Goal: Communication & Community: Answer question/provide support

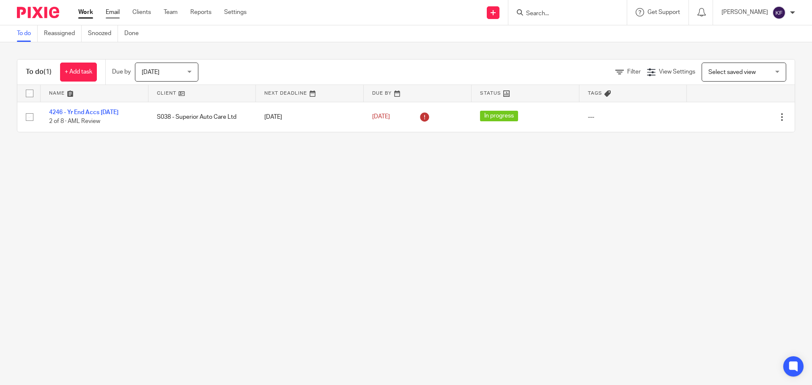
click at [113, 12] on link "Email" at bounding box center [113, 12] width 14 height 8
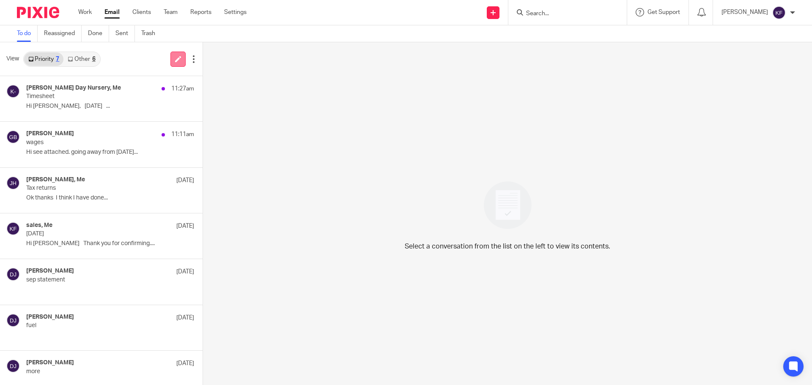
click at [180, 61] on link at bounding box center [177, 59] width 15 height 15
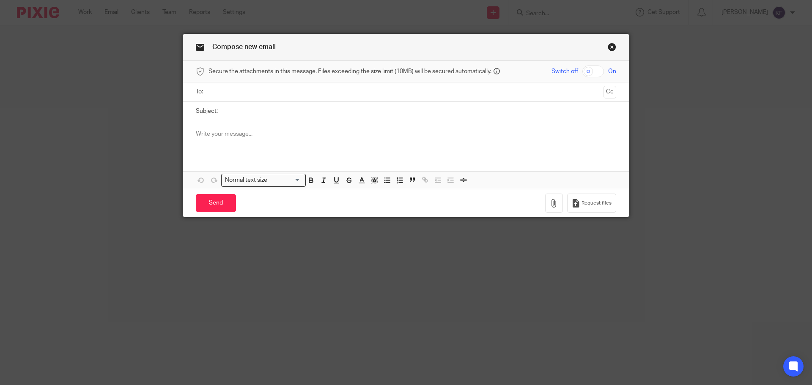
click at [371, 91] on input "text" at bounding box center [406, 92] width 389 height 10
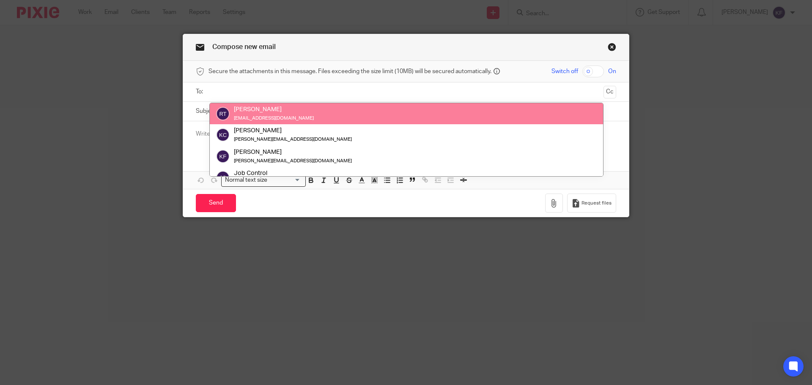
click at [287, 91] on input "text" at bounding box center [406, 92] width 389 height 10
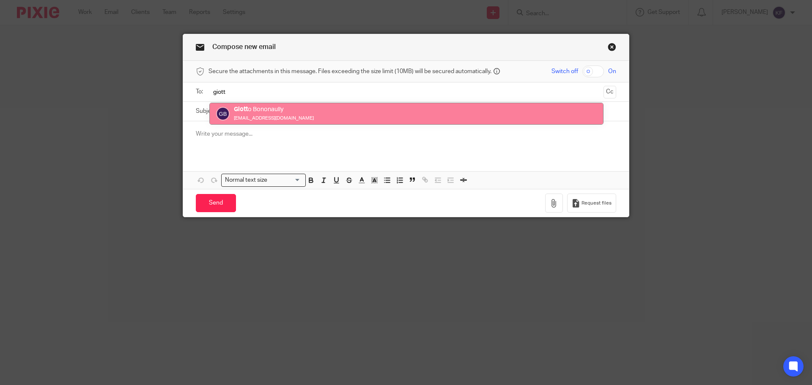
type input "giott"
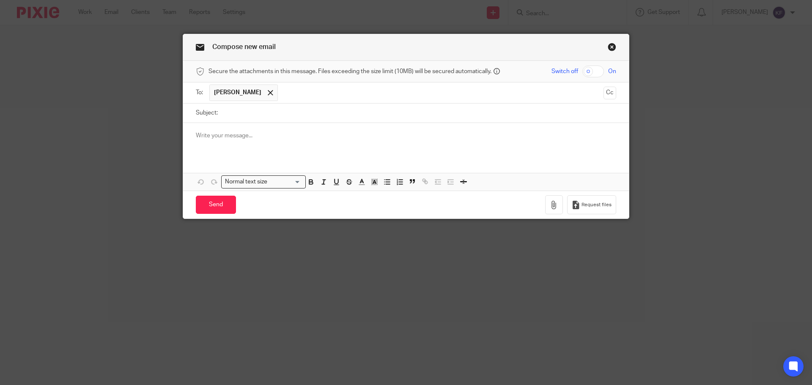
click at [287, 114] on input "Subject:" at bounding box center [419, 113] width 394 height 19
type input "Payroll"
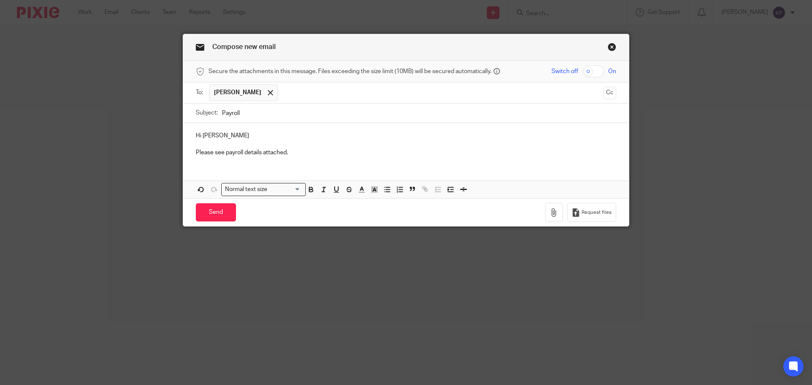
click at [592, 71] on input "checkbox" at bounding box center [593, 72] width 22 height 12
checkbox input "true"
click at [552, 213] on icon "button" at bounding box center [554, 213] width 8 height 8
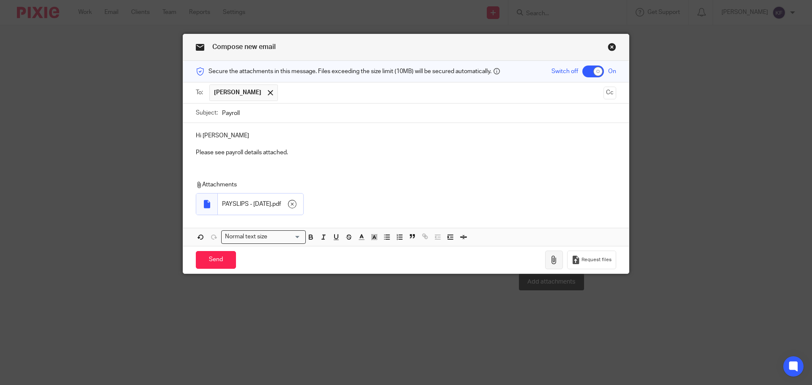
click at [556, 261] on icon "button" at bounding box center [554, 260] width 8 height 8
click at [222, 256] on input "Send" at bounding box center [216, 260] width 40 height 18
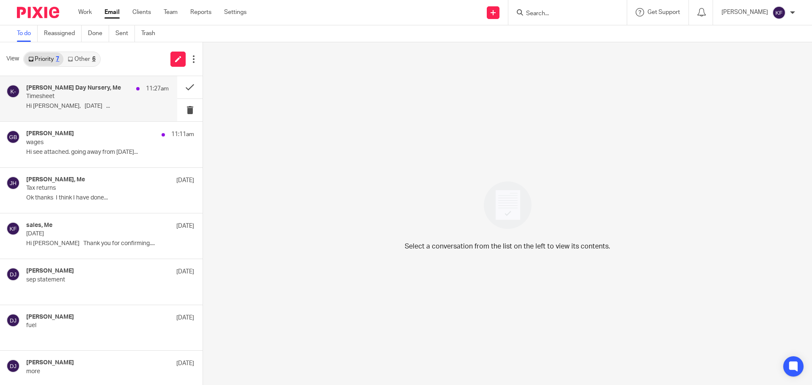
click at [104, 103] on p "Hi Kayley, 2nd January ..." at bounding box center [97, 106] width 143 height 7
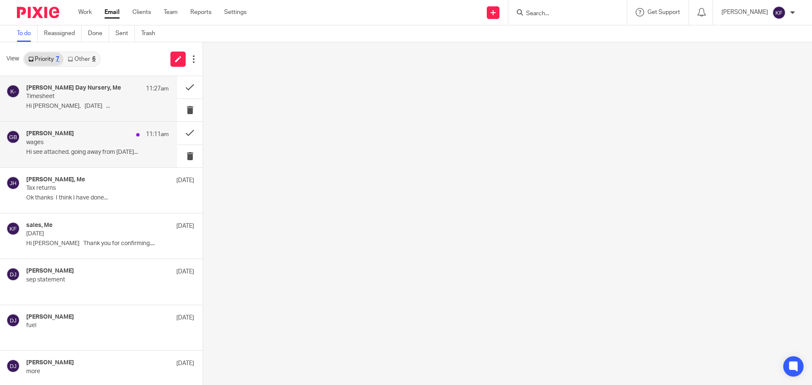
click at [107, 146] on div "Giotto Bonomaully 11:11am wages Hi see attached. going away from thursday..." at bounding box center [97, 144] width 143 height 28
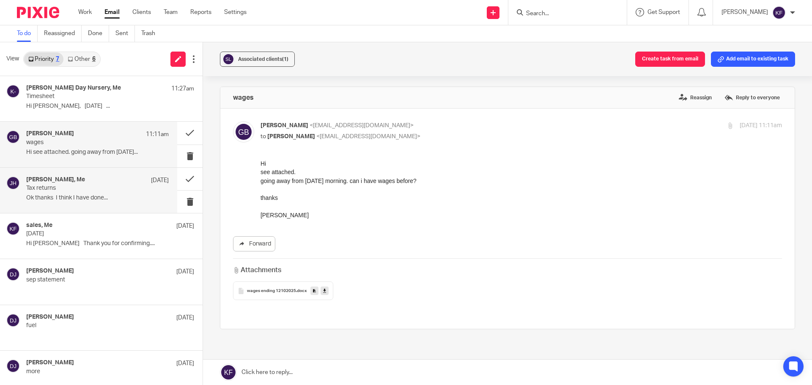
click at [107, 200] on p "Ok thanks I think I have done..." at bounding box center [97, 198] width 143 height 7
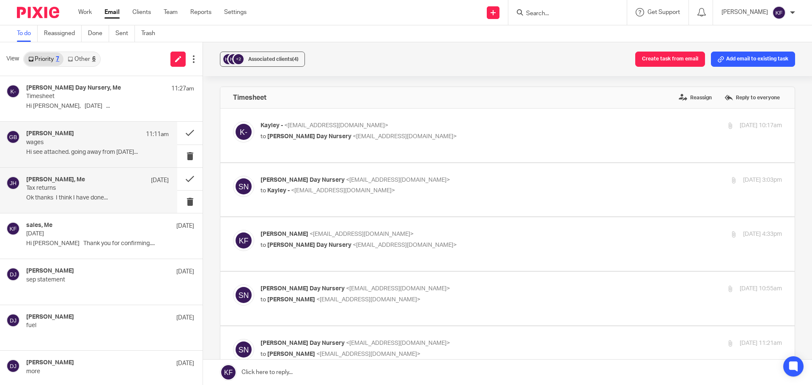
click at [106, 148] on div "Giotto Bonomaully 11:11am wages Hi see attached. going away from thursday..." at bounding box center [97, 144] width 143 height 28
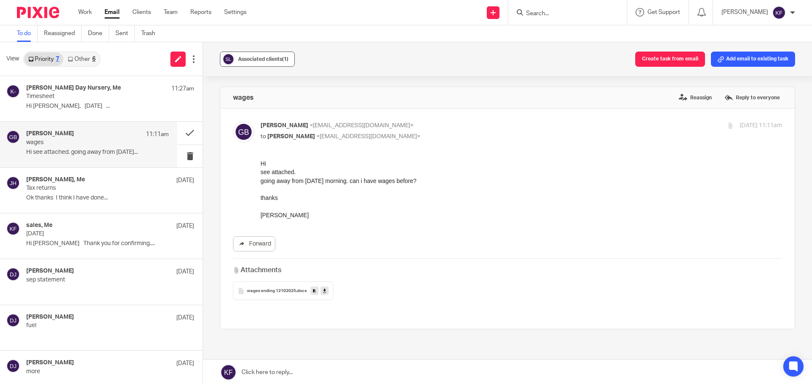
click at [260, 52] on button "Associated clients (1)" at bounding box center [257, 59] width 75 height 15
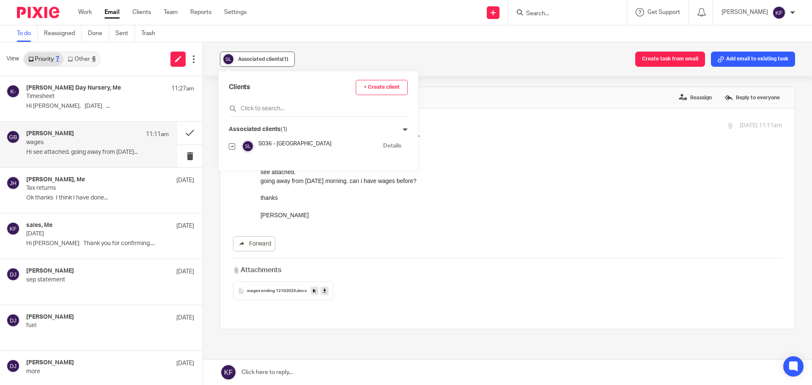
click at [260, 52] on button "Associated clients (1)" at bounding box center [257, 59] width 75 height 15
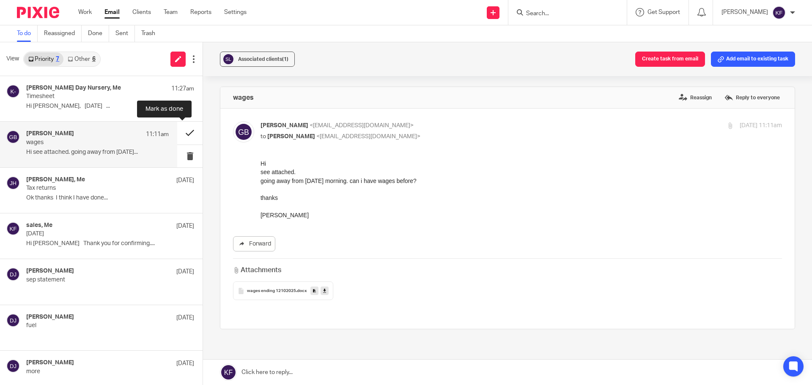
click at [179, 132] on button at bounding box center [189, 133] width 25 height 22
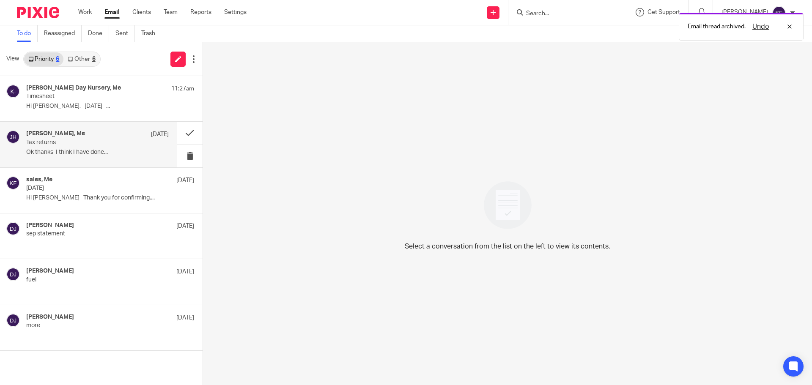
click at [110, 143] on p "Tax returns" at bounding box center [83, 142] width 114 height 7
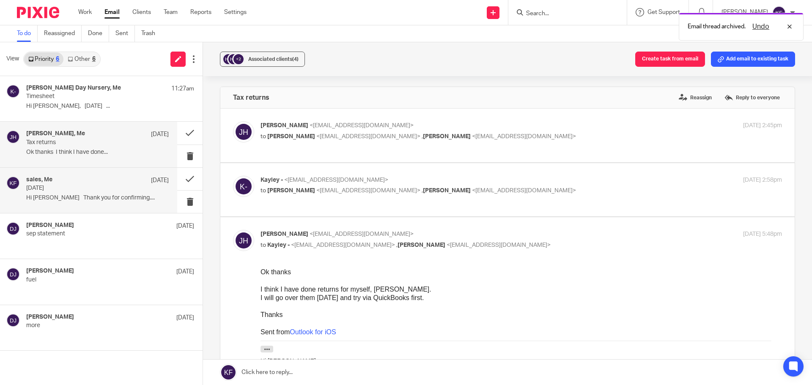
click at [110, 183] on div "sales, Me 2 Oct" at bounding box center [97, 180] width 143 height 8
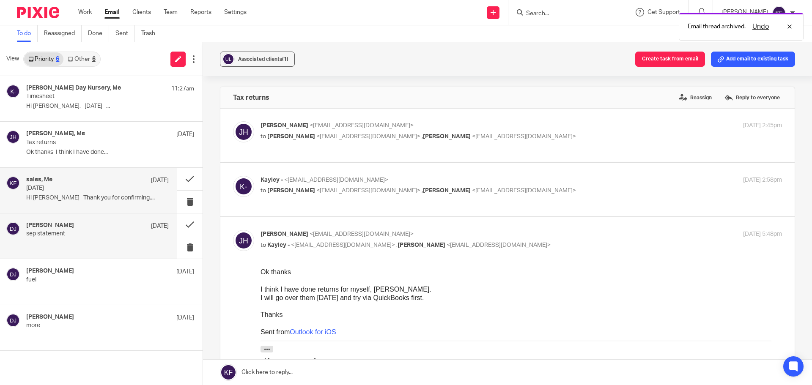
click at [112, 232] on p "sep statement" at bounding box center [83, 234] width 114 height 7
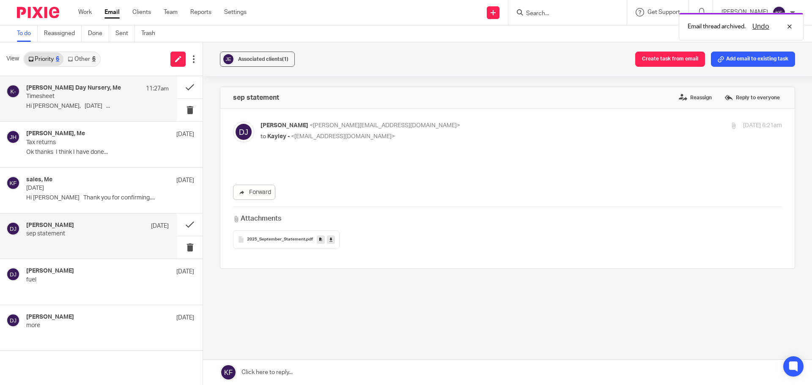
click at [104, 94] on p "Timesheet" at bounding box center [83, 96] width 114 height 7
click at [87, 56] on link "Other 6" at bounding box center [81, 59] width 36 height 14
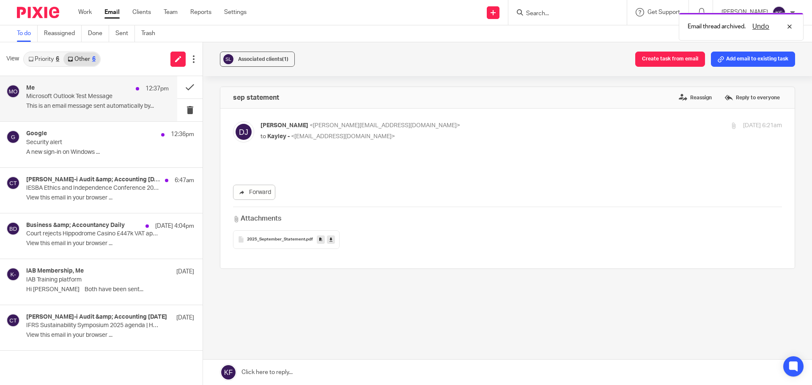
drag, startPoint x: 99, startPoint y: 93, endPoint x: 120, endPoint y: 98, distance: 21.8
click at [99, 93] on p "Microsoft Outlook Test Message" at bounding box center [83, 96] width 114 height 7
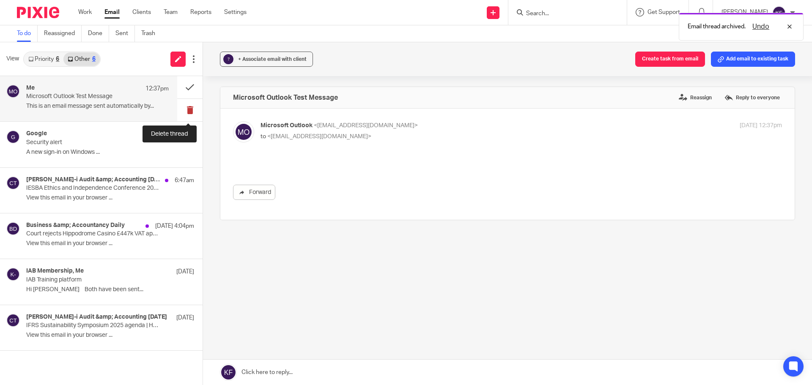
click at [190, 112] on button at bounding box center [189, 110] width 25 height 22
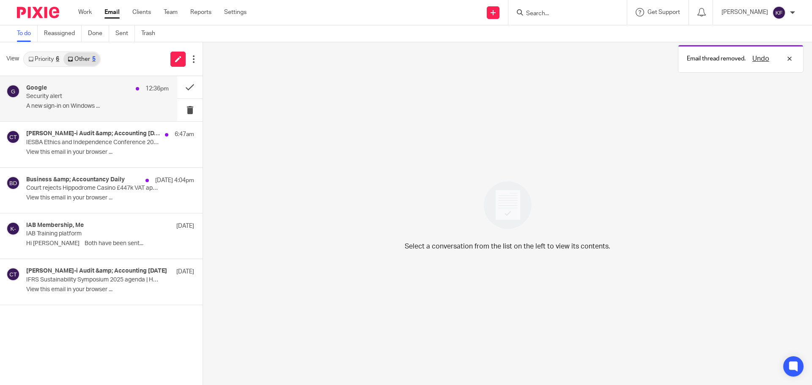
click at [109, 107] on p "A new sign-in on Windows ..." at bounding box center [97, 106] width 143 height 7
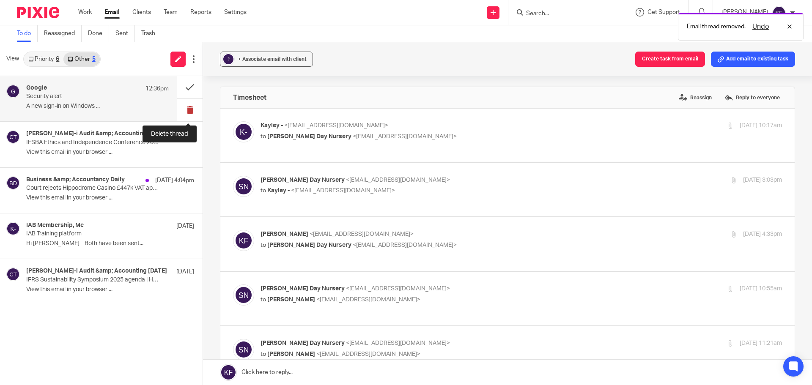
click at [189, 117] on button at bounding box center [189, 110] width 25 height 22
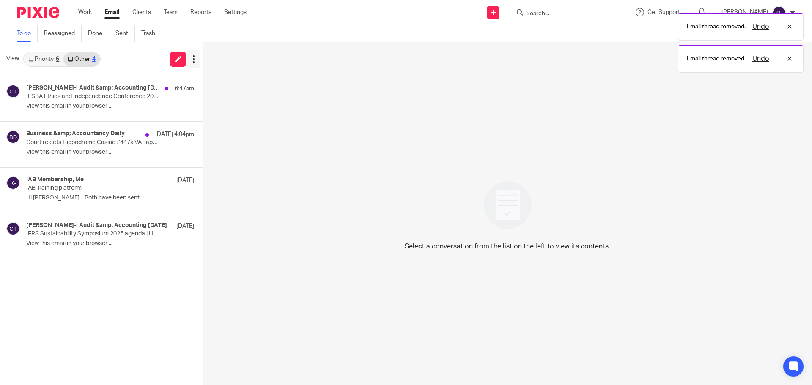
click at [190, 60] on icon at bounding box center [194, 59] width 8 height 8
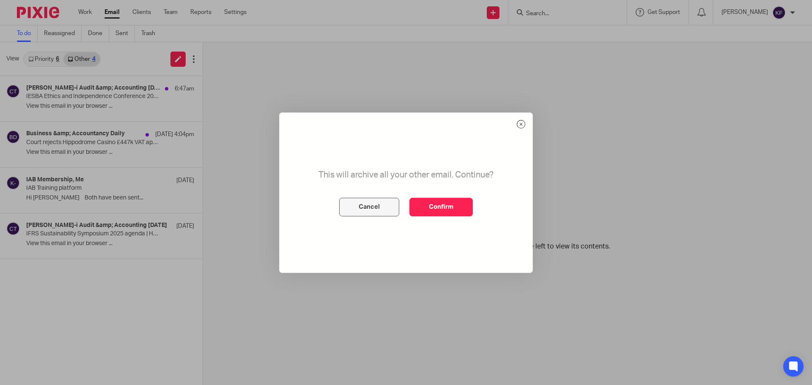
click at [381, 203] on button "Cancel" at bounding box center [369, 207] width 60 height 19
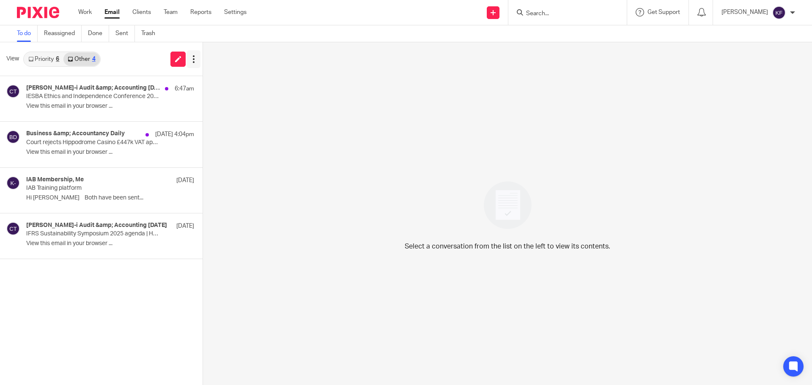
click at [194, 61] on icon at bounding box center [194, 59] width 8 height 8
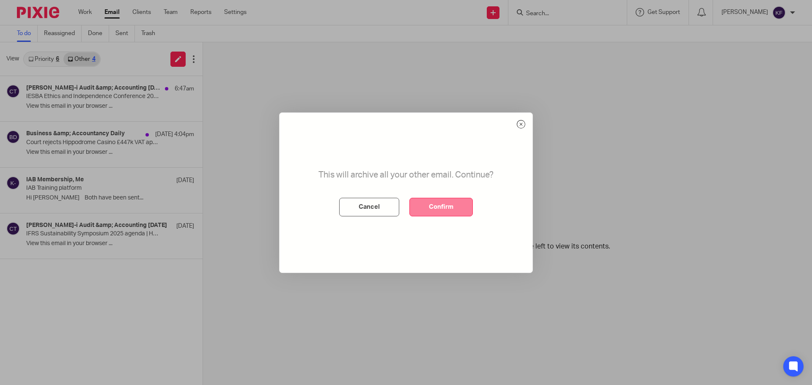
click at [433, 208] on button "Confirm" at bounding box center [440, 207] width 63 height 19
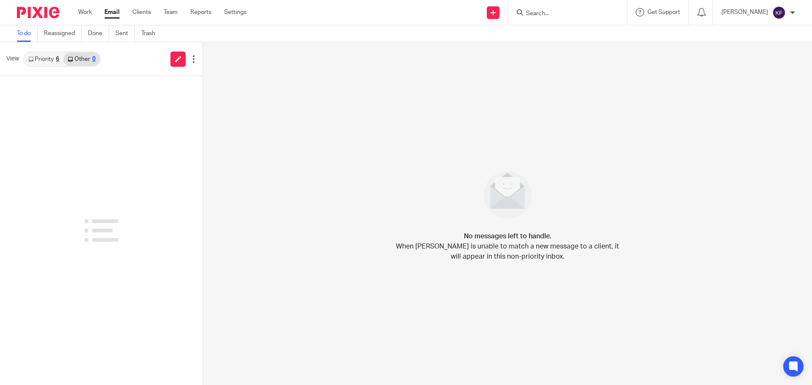
click at [40, 60] on link "Priority 6" at bounding box center [43, 59] width 39 height 14
